Goal: Task Accomplishment & Management: Manage account settings

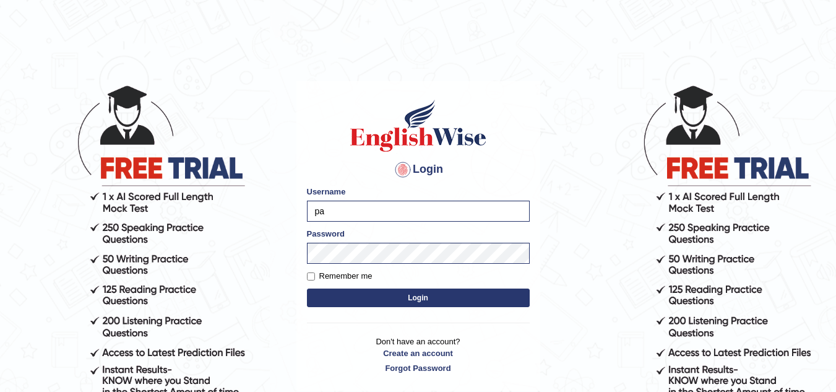
type input "p"
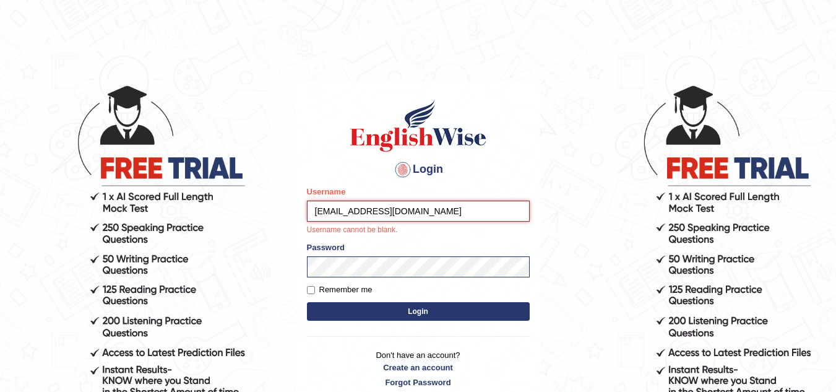
type input "[EMAIL_ADDRESS][DOMAIN_NAME]"
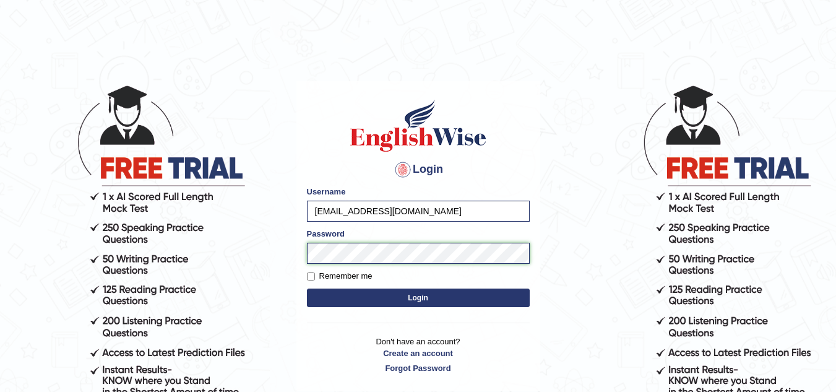
click at [307, 288] on button "Login" at bounding box center [418, 297] width 223 height 19
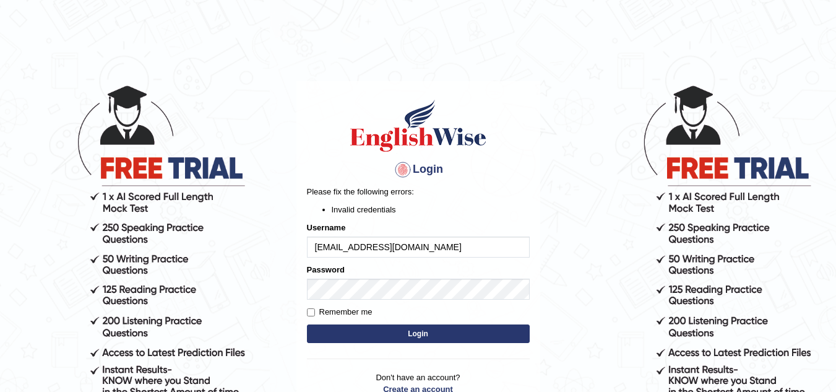
click at [431, 334] on button "Login" at bounding box center [418, 333] width 223 height 19
click at [589, 105] on body "Login Please fix the following errors: Invalid credentials Username sifani18@gm…" at bounding box center [418, 238] width 836 height 392
click at [416, 337] on button "Login" at bounding box center [418, 333] width 223 height 19
click at [398, 245] on input "[EMAIL_ADDRESS][DOMAIN_NAME]" at bounding box center [418, 246] width 223 height 21
click at [307, 324] on button "Login" at bounding box center [418, 333] width 223 height 19
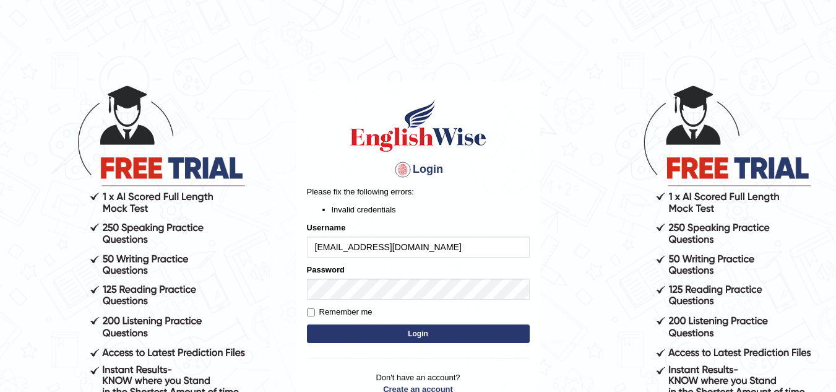
click at [650, 166] on body "Login Please fix the following errors: Invalid credentials Username [EMAIL_ADDR…" at bounding box center [418, 238] width 836 height 392
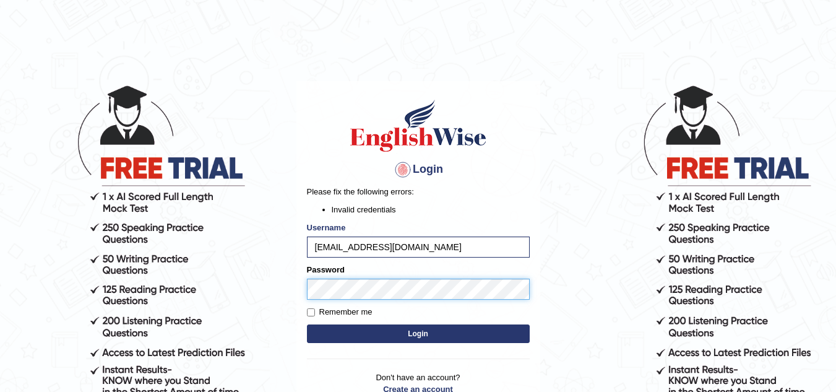
click at [264, 284] on body "Login Please fix the following errors: Invalid credentials Username [EMAIL_ADDR…" at bounding box center [418, 238] width 836 height 392
click at [307, 324] on button "Login" at bounding box center [418, 333] width 223 height 19
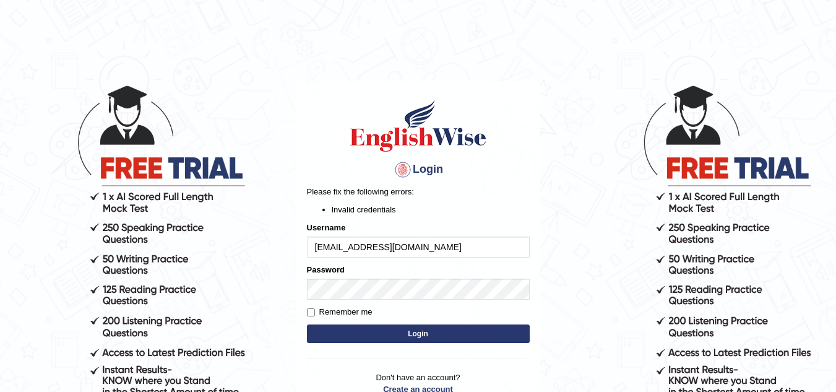
click at [434, 337] on button "Login" at bounding box center [418, 333] width 223 height 19
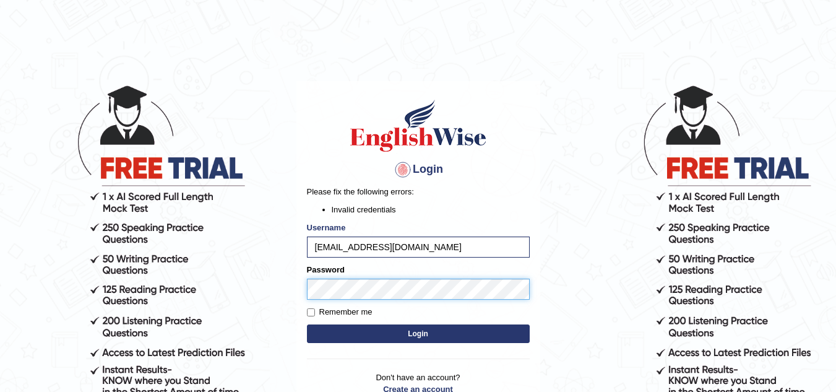
click at [280, 289] on body "Login Please fix the following errors: Invalid credentials Username sifani18@gm…" at bounding box center [418, 238] width 836 height 392
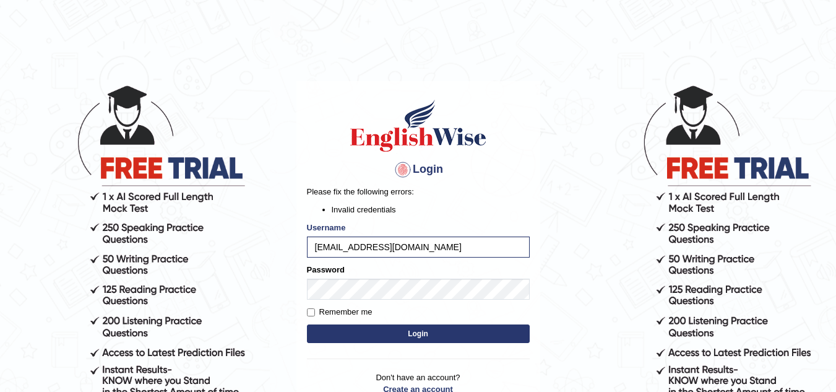
click at [280, 289] on body "Login Please fix the following errors: Invalid credentials Username sifani18@gm…" at bounding box center [418, 238] width 836 height 392
click at [457, 335] on button "Login" at bounding box center [418, 333] width 223 height 19
